Goal: Entertainment & Leisure: Consume media (video, audio)

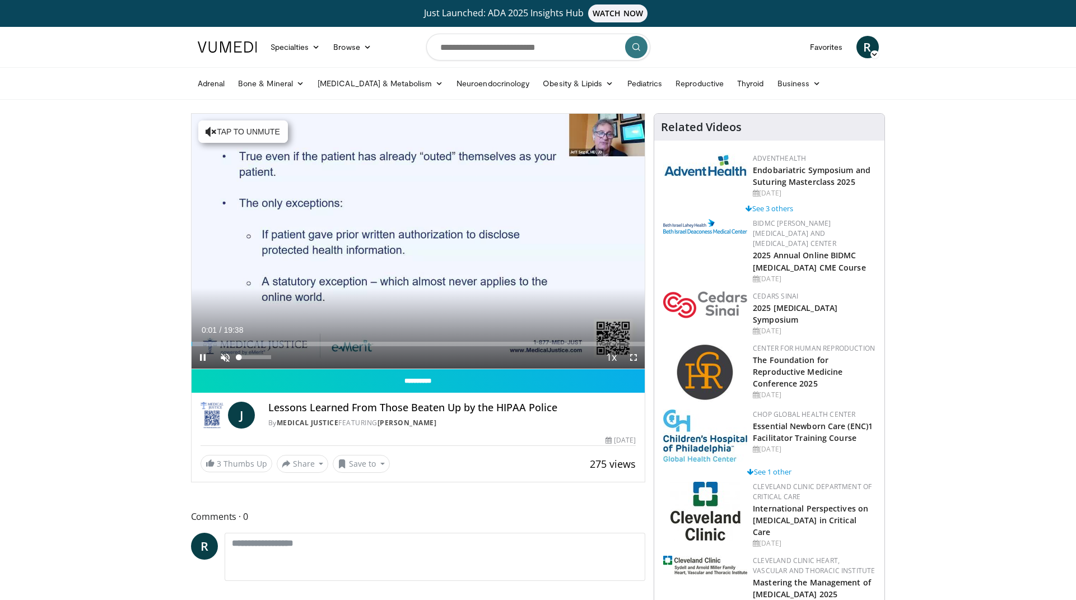
click at [222, 357] on span "Video Player" at bounding box center [225, 357] width 22 height 22
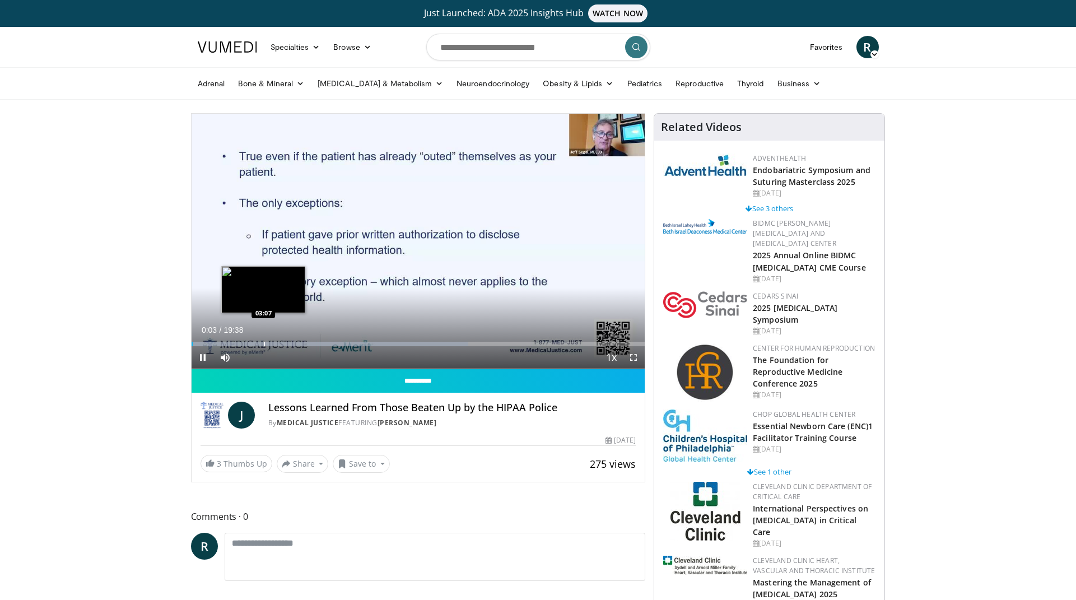
click at [264, 343] on div "Progress Bar" at bounding box center [264, 344] width 1 height 4
drag, startPoint x: 268, startPoint y: 341, endPoint x: 244, endPoint y: 342, distance: 24.1
click at [245, 342] on div "Progress Bar" at bounding box center [245, 344] width 1 height 4
click at [260, 343] on div "Progress Bar" at bounding box center [260, 344] width 1 height 4
click at [270, 342] on div "Progress Bar" at bounding box center [270, 344] width 1 height 4
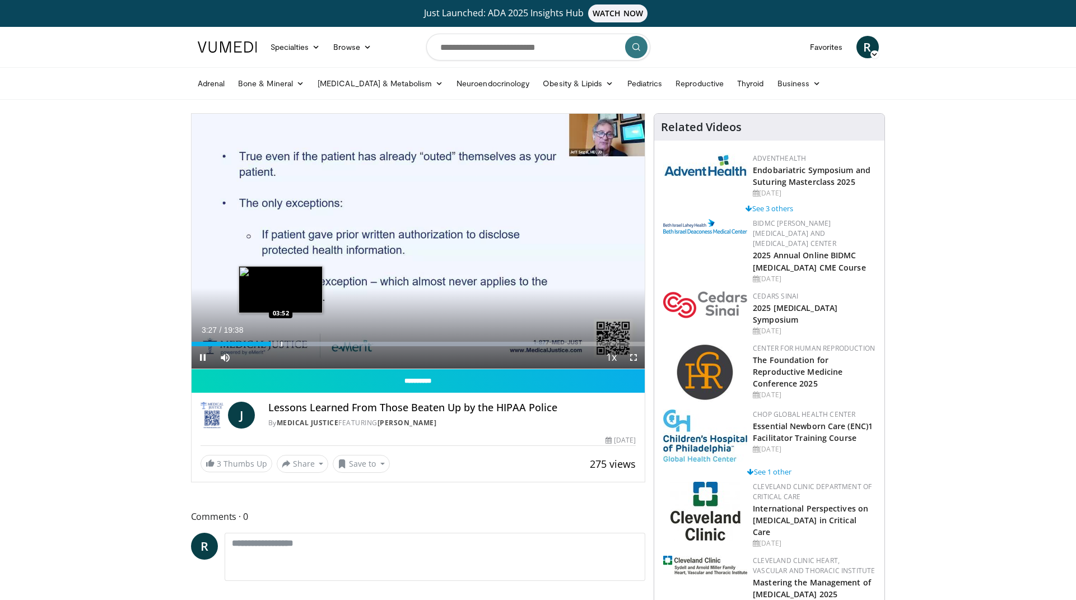
click at [282, 343] on div "Progress Bar" at bounding box center [281, 344] width 1 height 4
click at [297, 343] on div "Progress Bar" at bounding box center [297, 344] width 1 height 4
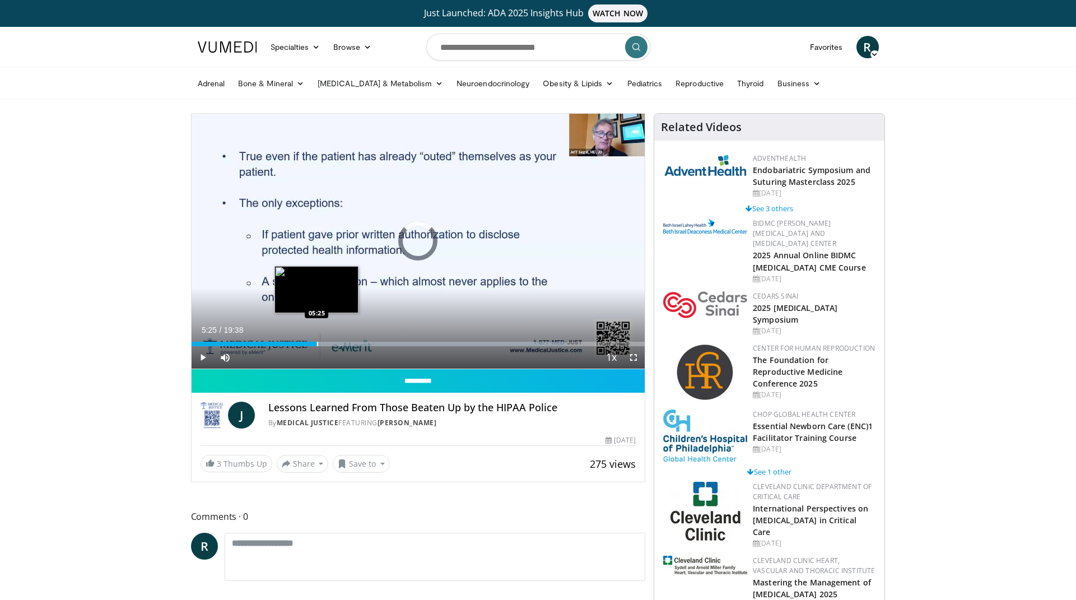
click at [317, 344] on div "Progress Bar" at bounding box center [317, 344] width 1 height 4
click at [342, 343] on div "Progress Bar" at bounding box center [342, 344] width 1 height 4
click at [364, 344] on div "Progress Bar" at bounding box center [364, 344] width 1 height 4
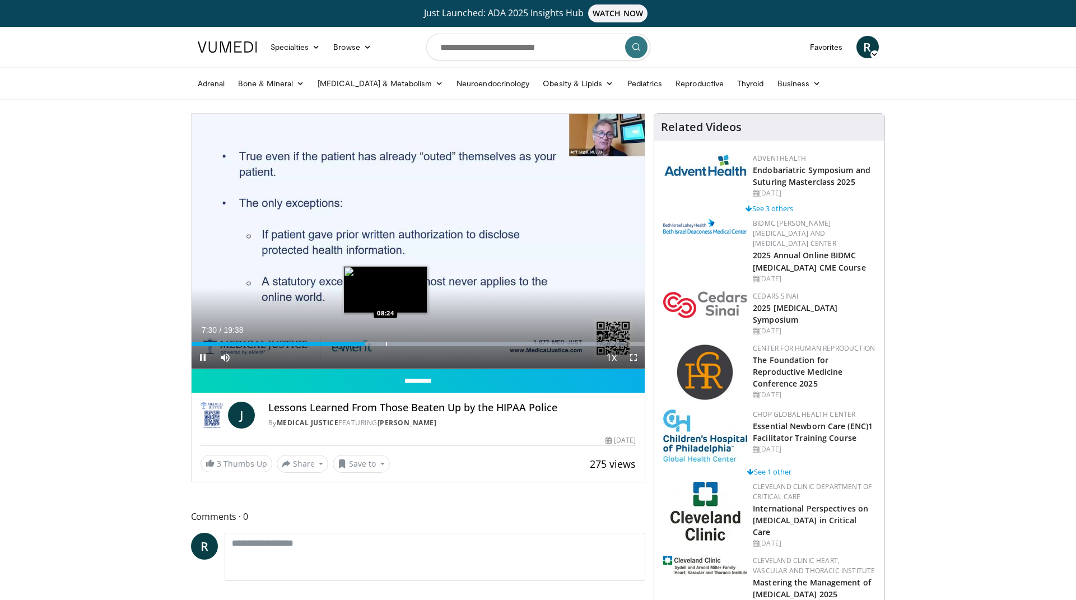
click at [386, 344] on div "Progress Bar" at bounding box center [386, 344] width 1 height 4
click at [409, 344] on div "Progress Bar" at bounding box center [409, 344] width 1 height 4
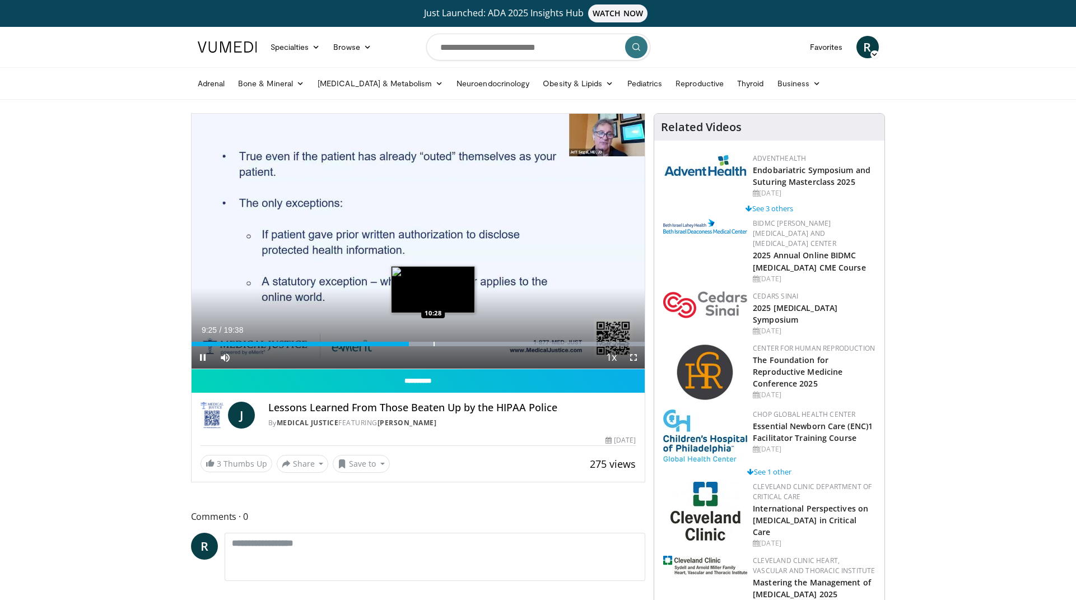
click at [433, 344] on div "Progress Bar" at bounding box center [433, 344] width 1 height 4
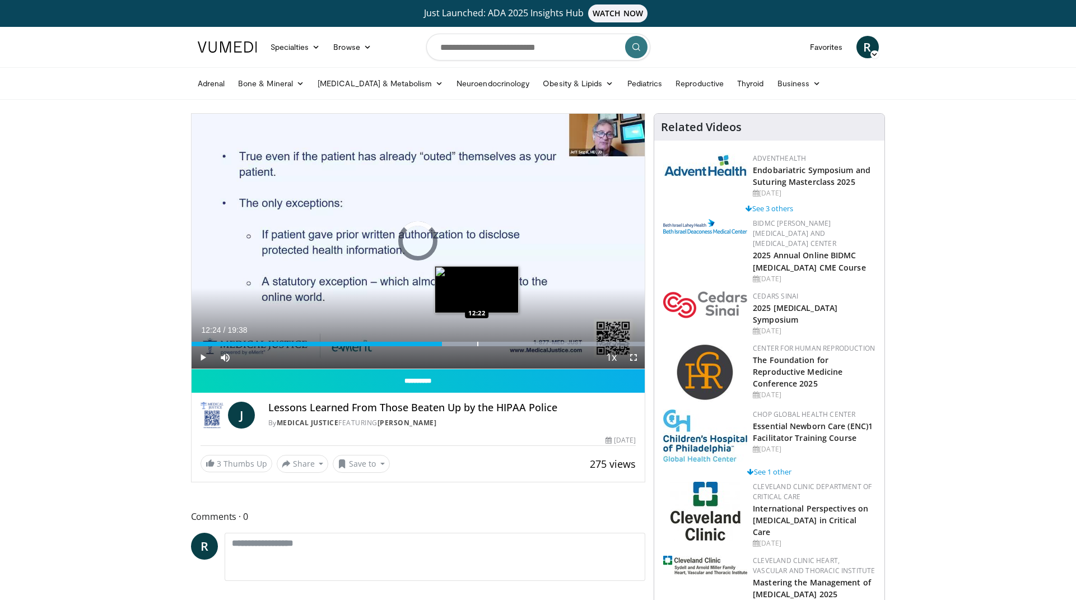
click at [478, 342] on div "Progress Bar" at bounding box center [498, 344] width 292 height 4
click at [506, 342] on div "Progress Bar" at bounding box center [506, 344] width 1 height 4
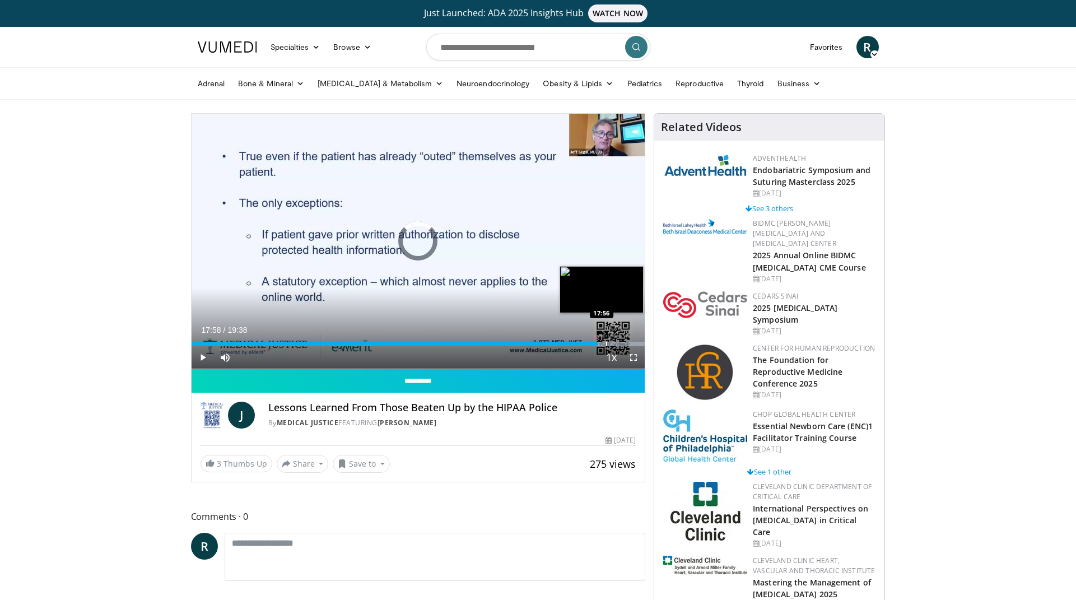
click at [606, 343] on div "Progress Bar" at bounding box center [606, 344] width 1 height 4
click at [621, 344] on div "Progress Bar" at bounding box center [621, 344] width 1 height 4
